Goal: Transaction & Acquisition: Purchase product/service

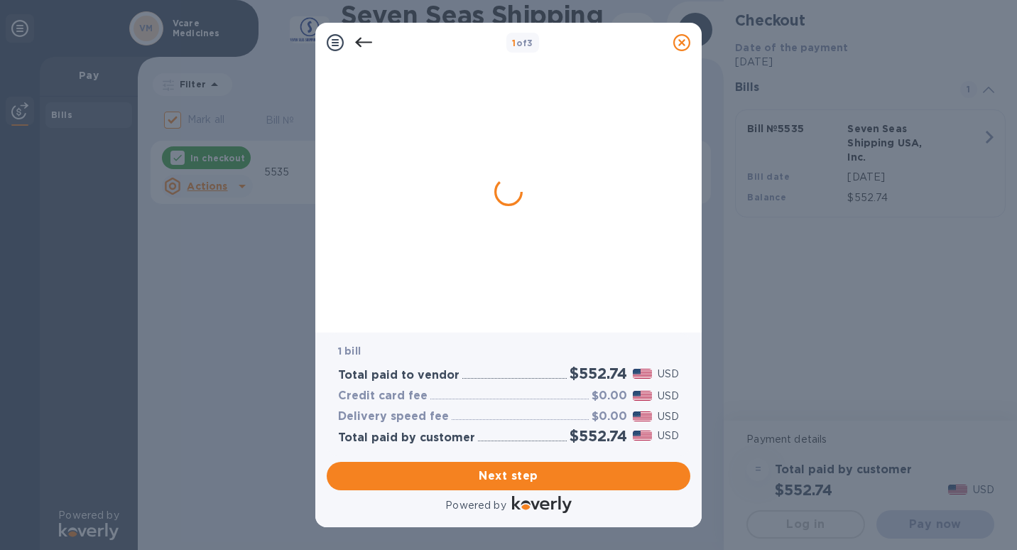
checkbox input "false"
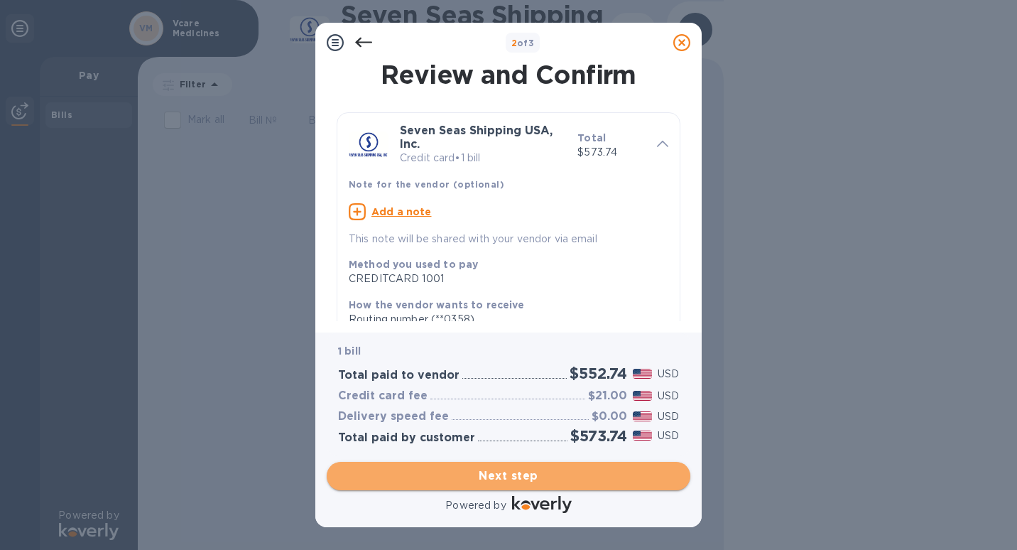
click at [513, 472] on span "Next step" at bounding box center [508, 475] width 341 height 17
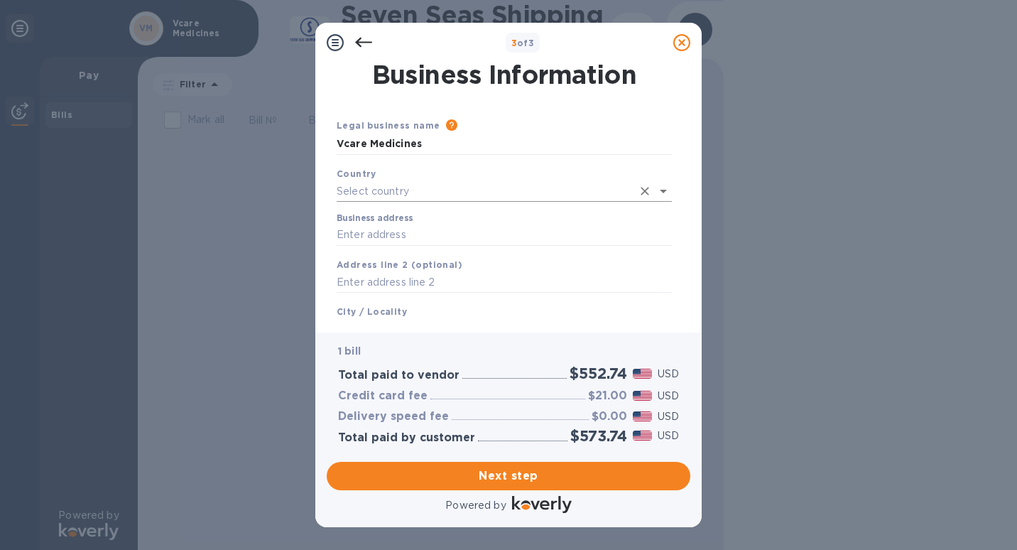
click at [401, 187] on input "text" at bounding box center [484, 191] width 295 height 21
click at [383, 230] on li "[GEOGRAPHIC_DATA]" at bounding box center [504, 222] width 335 height 23
type input "[GEOGRAPHIC_DATA]"
click at [383, 230] on input "Business address" at bounding box center [504, 232] width 335 height 21
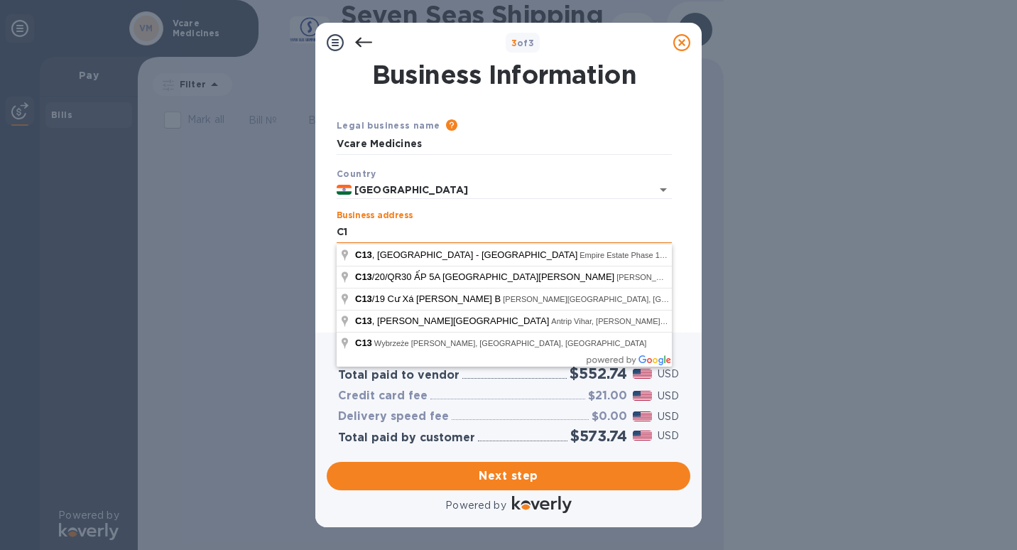
type input "C"
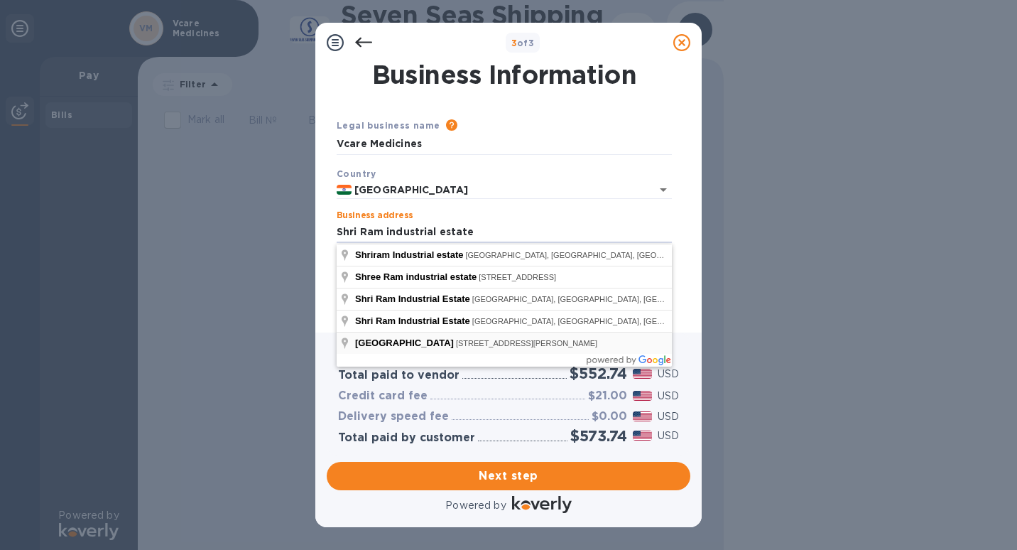
type input "21GD [PERSON_NAME]"
type input "[GEOGRAPHIC_DATA]"
type input "MH"
type input "400031"
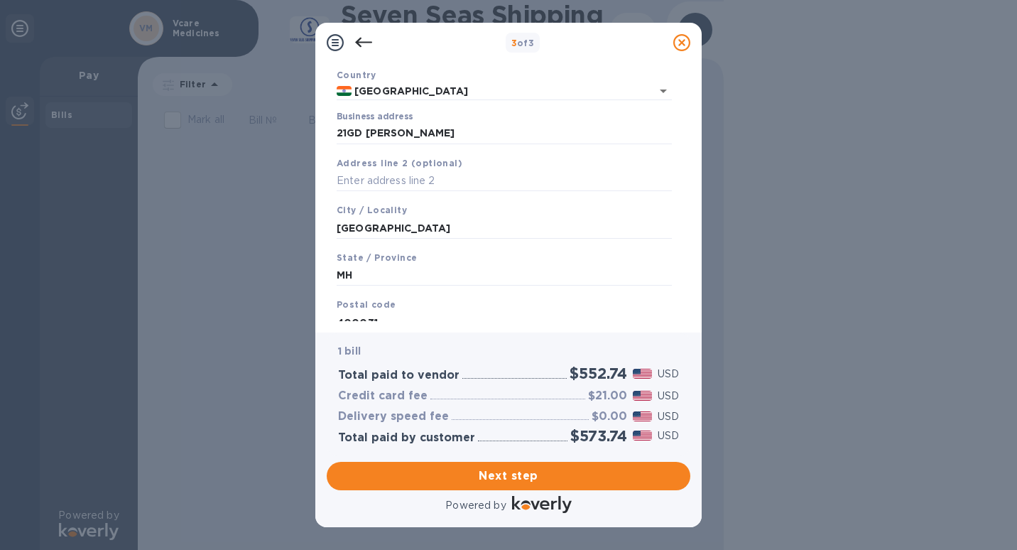
scroll to position [146, 0]
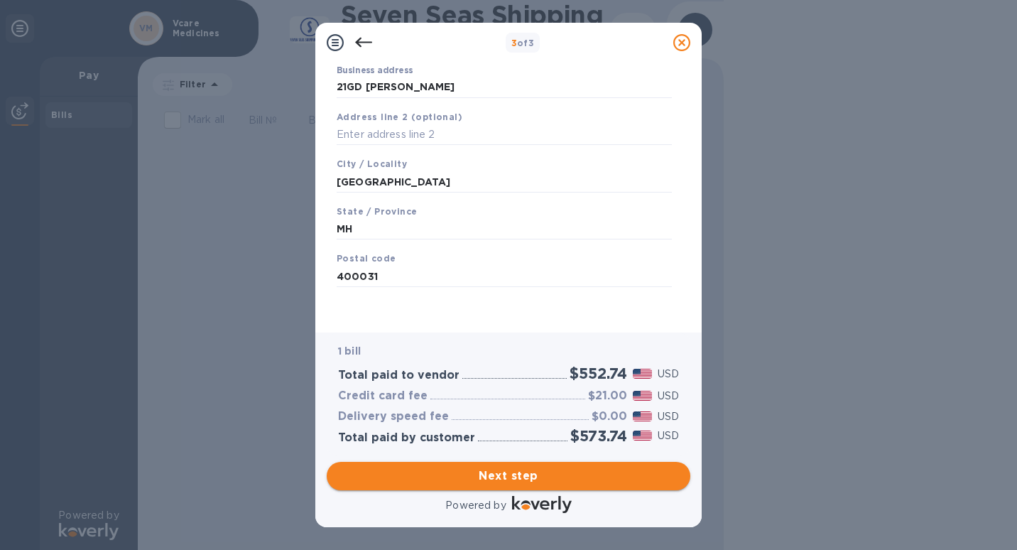
click at [570, 480] on span "Next step" at bounding box center [508, 475] width 341 height 17
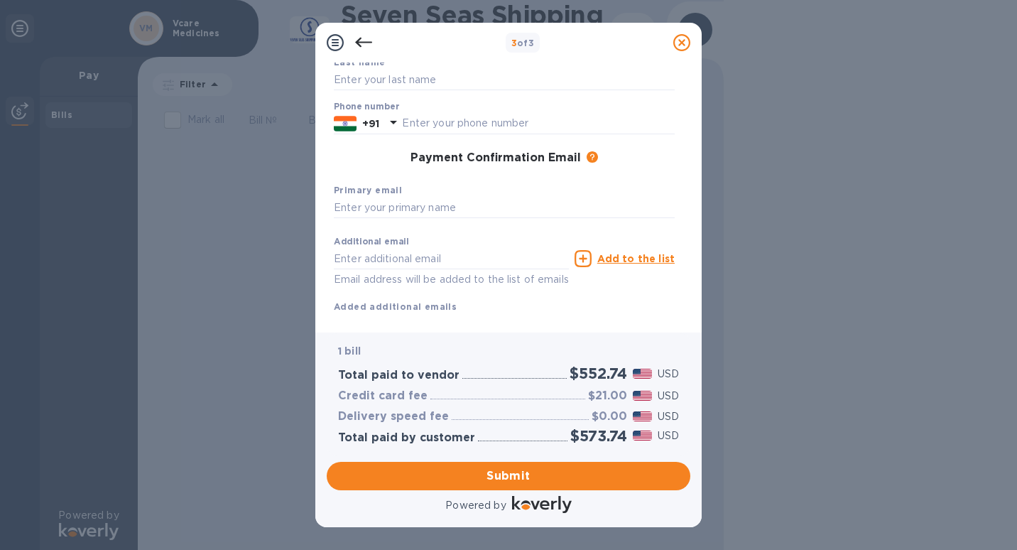
scroll to position [0, 0]
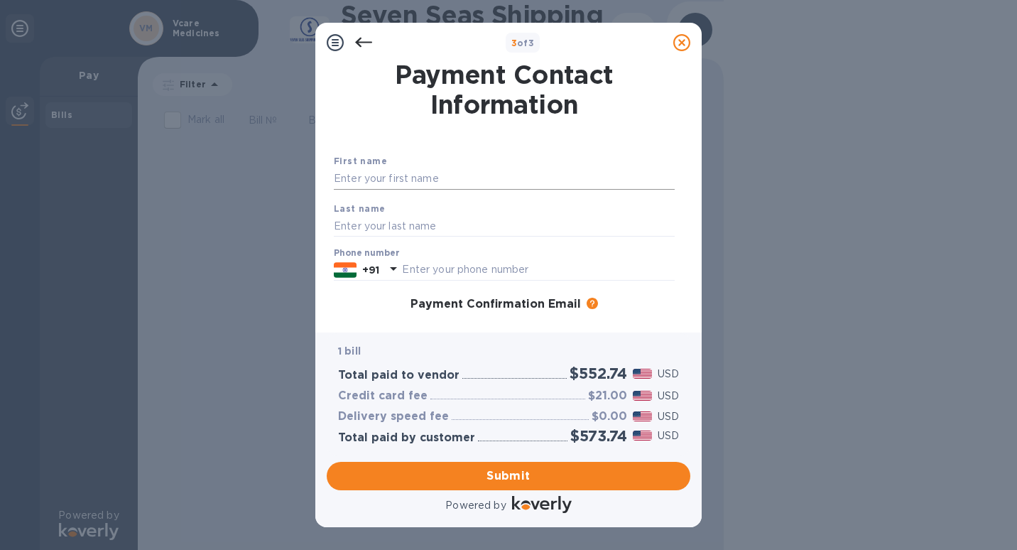
click at [499, 178] on input "text" at bounding box center [504, 178] width 341 height 21
type input "[PERSON_NAME]"
type input "Bhutta"
type input "9820899844"
click at [349, 319] on div "First name [PERSON_NAME] Last name [PERSON_NAME] Phone number [PHONE_NUMBER] Pa…" at bounding box center [504, 307] width 352 height 318
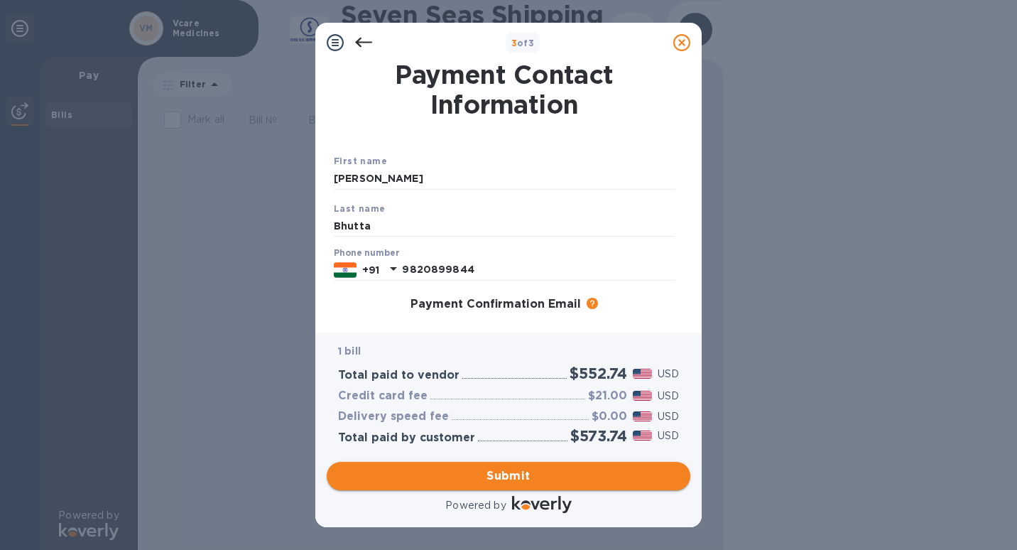
click at [482, 477] on span "Submit" at bounding box center [508, 475] width 341 height 17
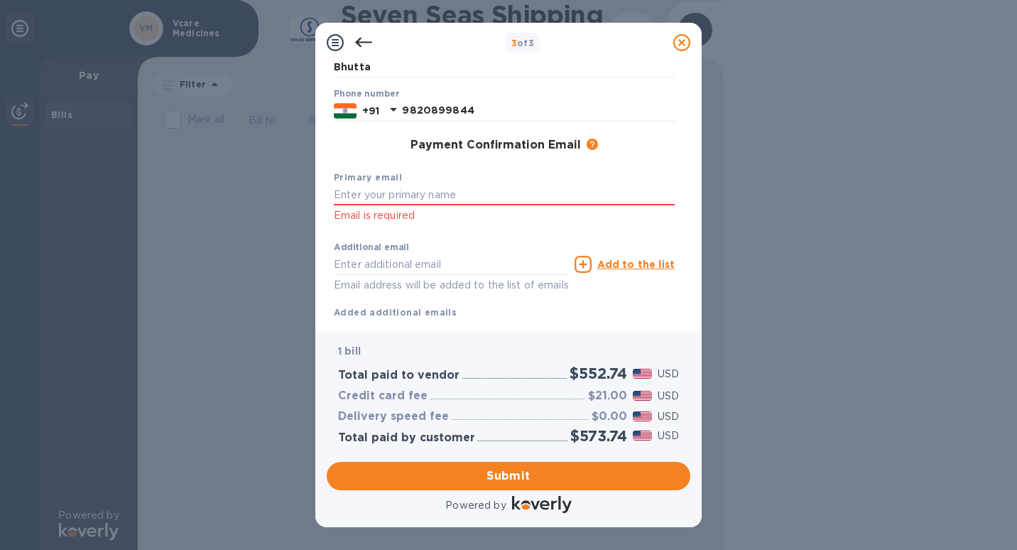
scroll to position [161, 0]
click at [385, 200] on input "text" at bounding box center [504, 193] width 341 height 21
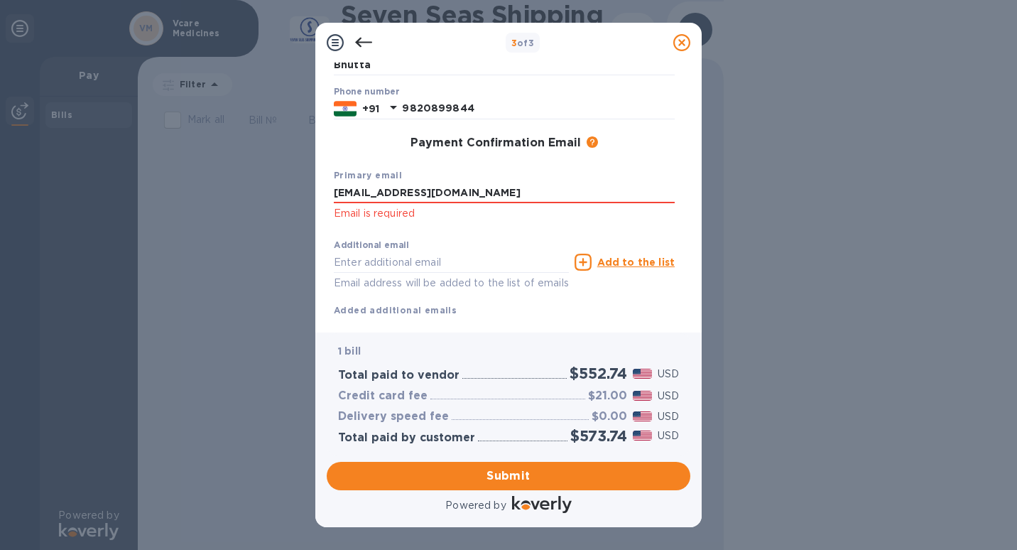
type input "[EMAIL_ADDRESS][DOMAIN_NAME]"
click at [338, 232] on div "Additional email Email address will be added to the list of emails" at bounding box center [451, 262] width 241 height 64
click at [483, 294] on div "Additional email Email address will be added to the list of emails" at bounding box center [451, 262] width 241 height 64
click at [475, 231] on div "Additional email Email address will be added to the list of emails" at bounding box center [451, 262] width 241 height 64
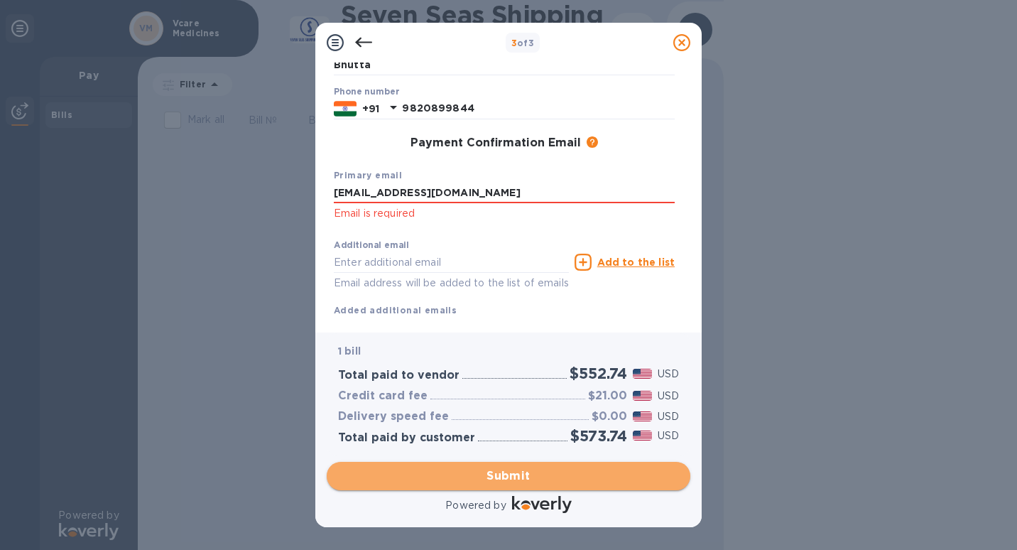
click at [505, 484] on button "Submit" at bounding box center [509, 476] width 364 height 28
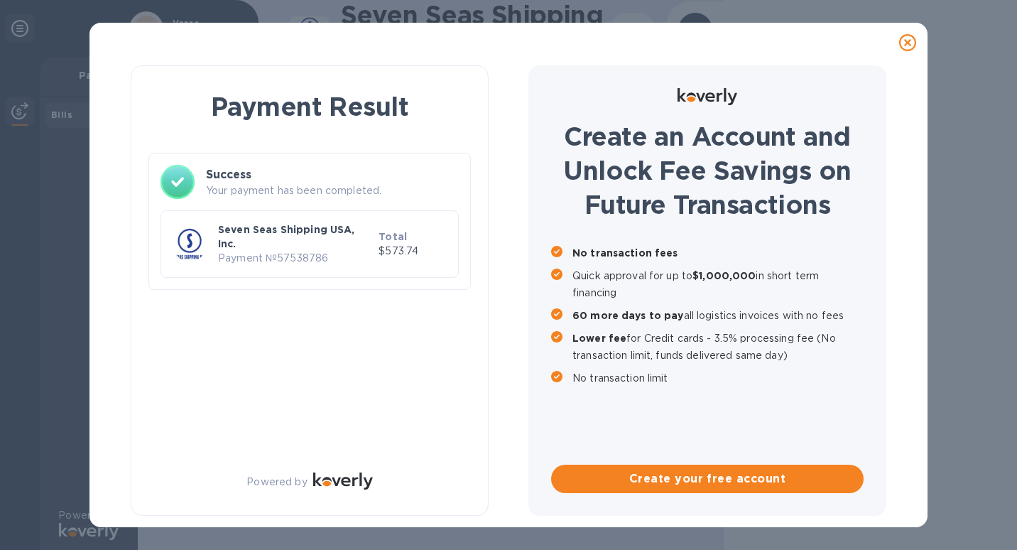
scroll to position [0, 0]
